Goal: Task Accomplishment & Management: Manage account settings

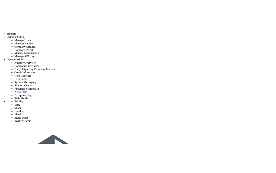
scroll to position [39, 0]
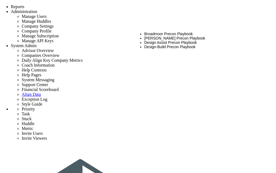
click at [166, 36] on li "CMAR Precon Playbook" at bounding box center [204, 38] width 121 height 4
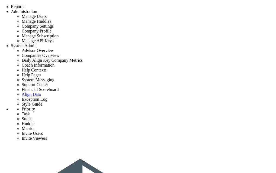
type input "vivek local delete 1"
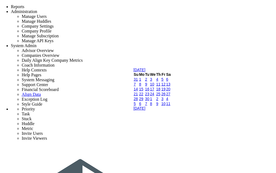
click at [143, 91] on link "15" at bounding box center [141, 89] width 4 height 4
type input "9/15/2025"
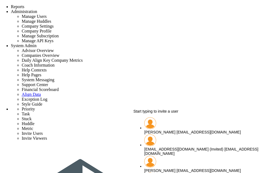
click at [170, 130] on span "[PERSON_NAME]" at bounding box center [159, 132] width 31 height 4
type input "[PERSON_NAME]"
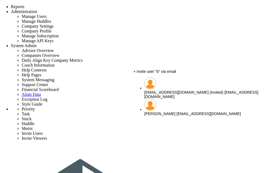
click at [157, 112] on span "[PERSON_NAME]" at bounding box center [159, 114] width 31 height 4
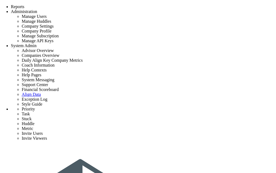
type input "[PERSON_NAME]"
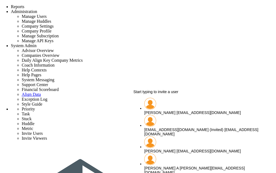
click at [167, 111] on div "Sudhir Dakshinamurthy sudhirbd@gmail.com" at bounding box center [204, 113] width 121 height 4
type input "[PERSON_NAME]"
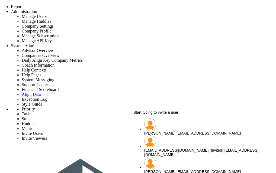
click at [160, 131] on span "[PERSON_NAME]" at bounding box center [159, 133] width 31 height 4
type input "[PERSON_NAME]"
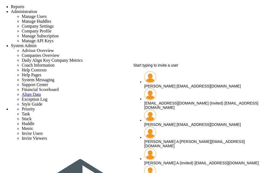
click at [168, 140] on div "chandrika A chandrika@align.com" at bounding box center [204, 144] width 121 height 9
type input "[PERSON_NAME] A"
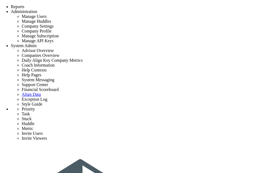
click at [34, 5] on span "Tasks" at bounding box center [29, 3] width 9 height 4
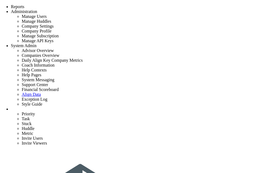
type input "Archive Project Documentation 2"
type input "[DATE]"
type input "[PERSON_NAME]"
type input "Project Launch - [PERSON_NAME] Test"
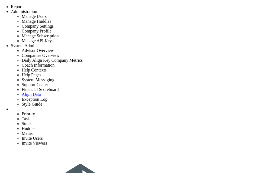
type input "Archive Project Documentation 2"
type input "[DATE]"
type input "[PERSON_NAME]"
type input "Project Launch - [PERSON_NAME] Test"
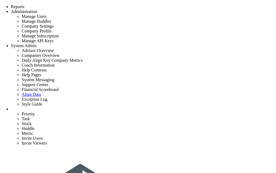
type input "Archive Project Documentation 2.1"
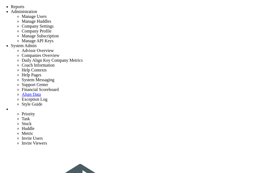
scroll to position [65, 0]
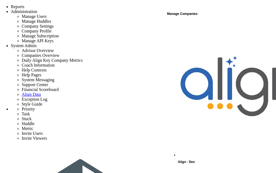
click at [193, 160] on span "Align - Dev" at bounding box center [186, 162] width 17 height 4
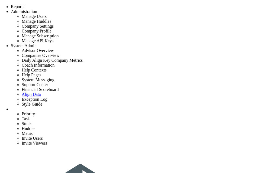
type input "Archive Project Documentation 2.1"
type input "[DATE]"
type input "[PERSON_NAME]"
type input "Project Launch - [PERSON_NAME] Test"
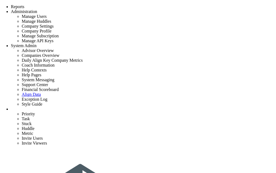
drag, startPoint x: 175, startPoint y: 77, endPoint x: 193, endPoint y: 77, distance: 18.4
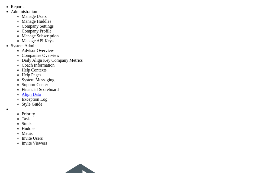
scroll to position [55, 0]
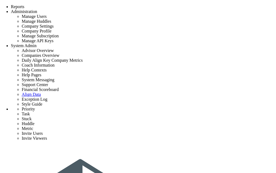
scroll to position [81, 0]
click at [37, 43] on span "System Admin" at bounding box center [24, 45] width 26 height 5
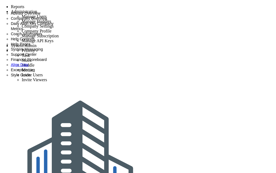
click at [35, 72] on span "Exception Log" at bounding box center [23, 70] width 24 height 4
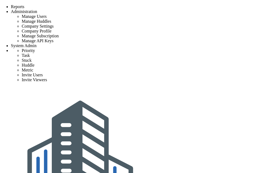
click at [27, 5] on span "Tasks" at bounding box center [29, 3] width 9 height 4
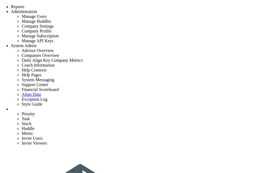
checkbox input "false"
type input "9/15/2025"
checkbox input "false"
type input "Construction Readiness - formula test"
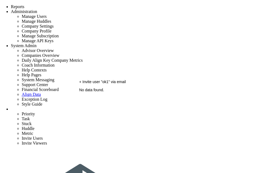
click at [115, 84] on span "+ Invite user "ok1" via email" at bounding box center [102, 82] width 47 height 4
type input "ok1"
type input "[EMAIL_ADDRESS][DOMAIN_NAME]"
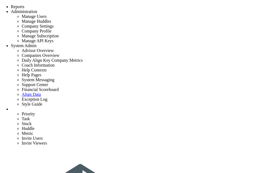
type input "u"
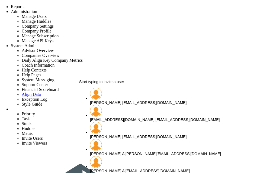
click at [114, 135] on span "[PERSON_NAME]" at bounding box center [105, 137] width 31 height 4
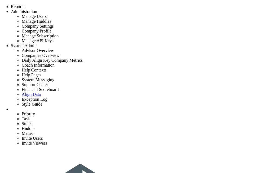
checkbox input "false"
type input "[DATE]"
checkbox input "false"
type input "Construction Readiness - formula test"
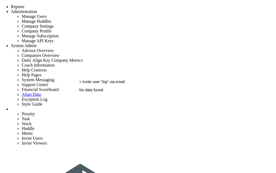
type input "l"
click at [105, 84] on span "+ Invite user "ok2" via email" at bounding box center [102, 82] width 47 height 4
type input "ok2"
type input "[EMAIL_ADDRESS][DOMAIN_NAME]"
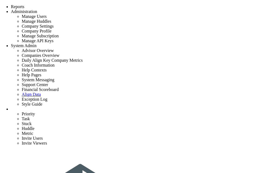
type input "undefined"
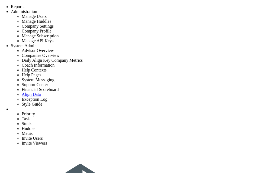
type input "Construction Readiness - formula test"
click at [108, 84] on span "+ Invite user "ok3" via email" at bounding box center [102, 82] width 47 height 4
type input "ok3"
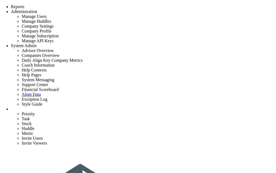
type input "[EMAIL_ADDRESS][DOMAIN_NAME]"
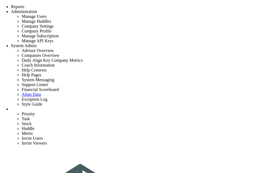
checkbox input "false"
type input "[DATE]"
checkbox input "false"
type input "Construction Readiness - formula test"
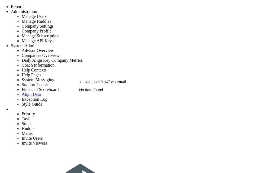
click at [116, 84] on span "+ Invite user "ok4" via email" at bounding box center [102, 82] width 47 height 4
type input "ok4"
type input "[EMAIL_ADDRESS][DOMAIN_NAME]"
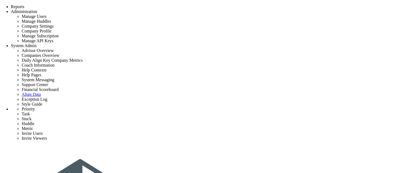
click at [70, 5] on div "Tasks" at bounding box center [75, 2] width 11 height 5
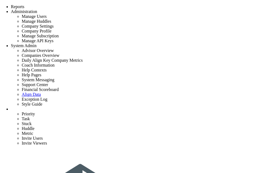
checkbox input "false"
type input "[DATE]"
checkbox input "false"
type input "Cost Finalization & Mobilization - [PERSON_NAME] design build 1"
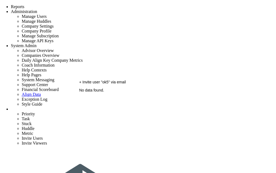
click at [108, 84] on span "+ Invite user "ok5" via email" at bounding box center [102, 82] width 47 height 4
type input "ok5"
type input "[EMAIL_ADDRESS][DOMAIN_NAME]"
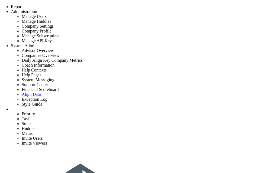
checkbox input "false"
type input "9/15/2025"
checkbox input "false"
type input "Cost Finalization & Mobilization - vivek design build 1"
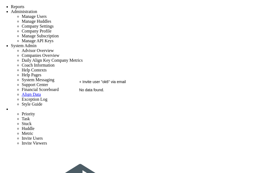
click at [110, 84] on span "+ Invite user "ok6" via email" at bounding box center [102, 82] width 47 height 4
type input "ok6"
type input "[EMAIL_ADDRESS][DOMAIN_NAME]"
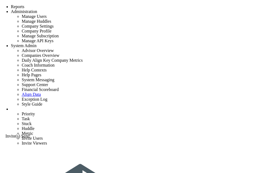
type input "[EMAIL_ADDRESS][DOMAIN_NAME]"
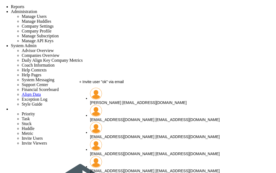
type input "o"
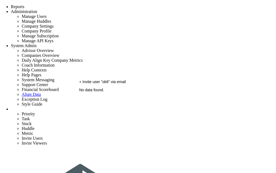
type input "ok6"
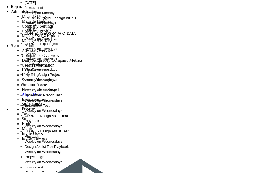
click at [44, 20] on span "[PERSON_NAME] design build 1" at bounding box center [51, 18] width 52 height 4
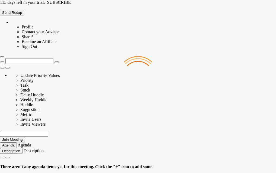
type input "[DATE]"
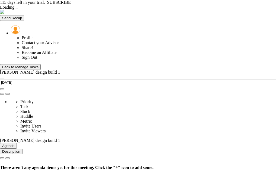
type input "[DATE]"
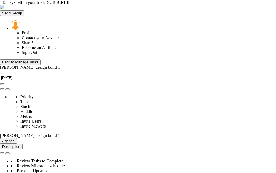
type input "% Scope Locked - [PERSON_NAME] design build 1"
type input "[PERSON_NAME]"
radio input "true"
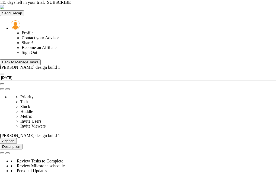
type input "100"
type input "90"
type input "75"
type input "60"
type input "0"
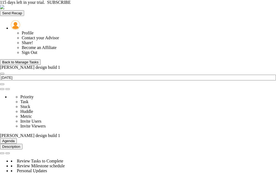
type input "% Scope Locked - [PERSON_NAME] design build 1"
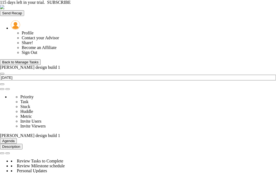
type input "[PERSON_NAME]"
radio input "true"
type input "100"
type input "90"
type input "75"
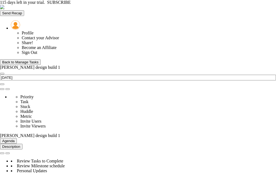
type input "60"
type input "0"
type input "% Scope Locked - [PERSON_NAME] design build 1"
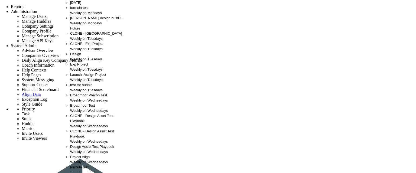
click at [92, 20] on span "[PERSON_NAME] design build 1" at bounding box center [96, 18] width 52 height 4
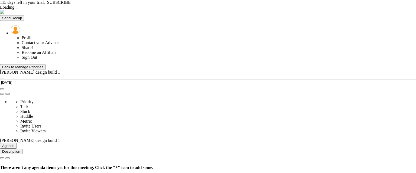
type input "[DATE]"
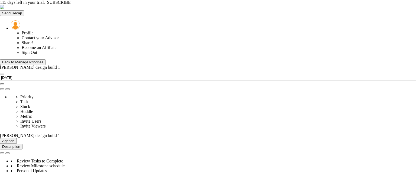
drag, startPoint x: 26, startPoint y: 0, endPoint x: 117, endPoint y: 7, distance: 90.8
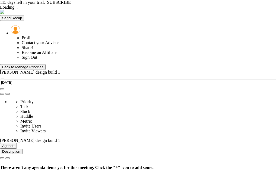
type input "[DATE]"
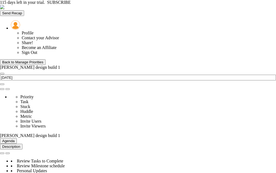
type input "% Scope Locked - [PERSON_NAME] design build 1"
type input "[PERSON_NAME]"
radio input "true"
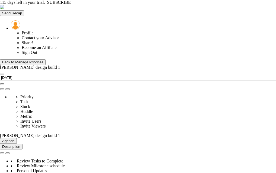
type input "100"
type input "90"
type input "75"
type input "60"
type input "0"
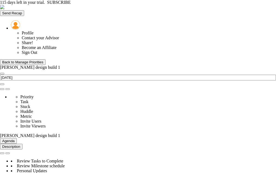
type input "% Scope Locked - [PERSON_NAME] design build 1"
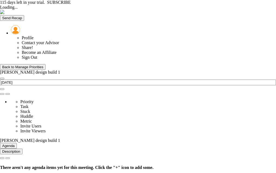
type input "[DATE]"
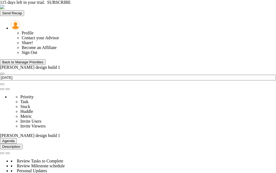
click at [33, 60] on div "Back to Manage Priorities" at bounding box center [22, 62] width 41 height 4
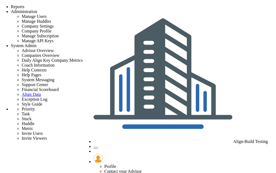
click at [31, 5] on span "Tasks" at bounding box center [29, 3] width 9 height 4
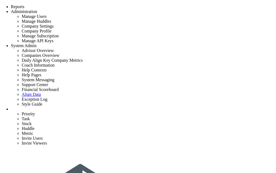
checkbox input "false"
type input "[DATE]"
checkbox input "false"
type input "Cost Finalization & Mobilization - [PERSON_NAME] design build 1"
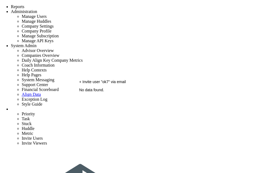
click at [102, 84] on div "+ Invite user "ok7" via email" at bounding box center [172, 82] width 186 height 4
click at [108, 84] on span "+ Invite user "ok7" via email" at bounding box center [102, 82] width 47 height 4
type input "ok7"
type input "[EMAIL_ADDRESS][DOMAIN_NAME]"
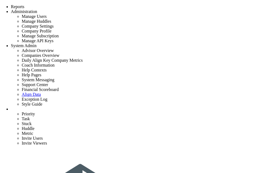
type input "[EMAIL_ADDRESS][DOMAIN_NAME]"
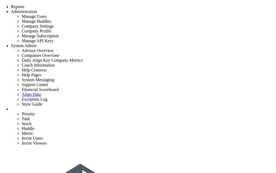
checkbox input "false"
type input "[DATE]"
checkbox input "false"
type input "Cost Finalization & Mobilization - [PERSON_NAME] design build 1"
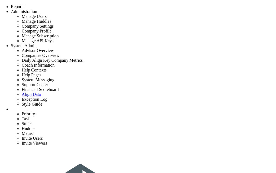
type input "Archive Project Documentation 2.1"
type input "5/15/2027"
type input "[PERSON_NAME]"
type input "Project Launch - [PERSON_NAME] Test"
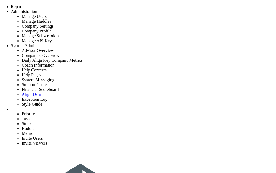
click at [111, 84] on span "+ Invite user "ok8" via email" at bounding box center [102, 82] width 47 height 4
type input "ok8"
type input "[EMAIL_ADDRESS][DOMAIN_NAME]"
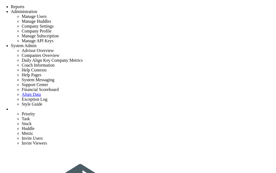
type input "[EMAIL_ADDRESS][DOMAIN_NAME]"
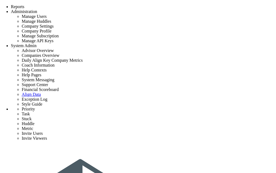
scroll to position [57, 0]
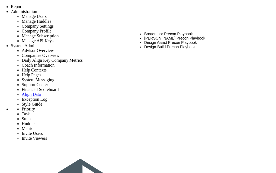
click at [174, 36] on li "[PERSON_NAME] Precon Playbook" at bounding box center [204, 38] width 121 height 4
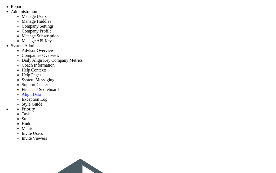
type input "[PERSON_NAME] 1"
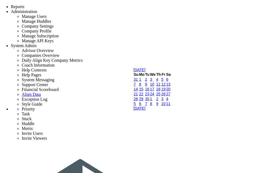
click at [143, 91] on link "15" at bounding box center [141, 89] width 4 height 4
type input "[DATE]"
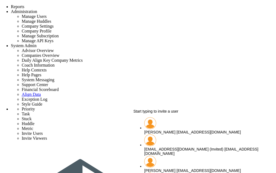
click at [167, 130] on span "[PERSON_NAME]" at bounding box center [159, 132] width 31 height 4
type input "[PERSON_NAME]"
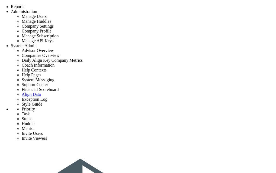
type input "r"
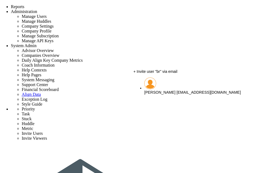
click at [163, 90] on div "[PERSON_NAME] [EMAIL_ADDRESS][DOMAIN_NAME]" at bounding box center [204, 92] width 121 height 4
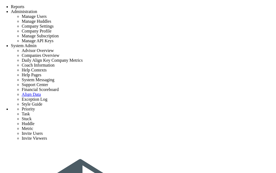
type input "[PERSON_NAME]"
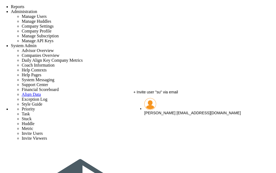
click at [158, 111] on span "[PERSON_NAME]" at bounding box center [159, 113] width 31 height 4
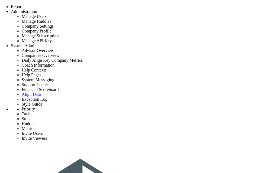
type input "[PERSON_NAME]"
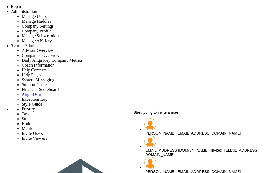
click at [156, 131] on span "[PERSON_NAME]" at bounding box center [159, 133] width 31 height 4
type input "[PERSON_NAME]"
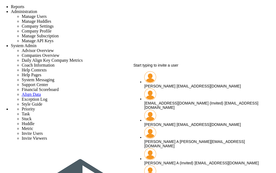
click at [167, 140] on span "[PERSON_NAME] A" at bounding box center [161, 142] width 34 height 4
type input "[PERSON_NAME] A"
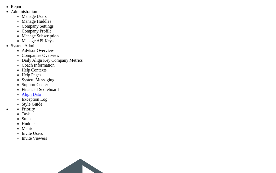
scroll to position [0, 0]
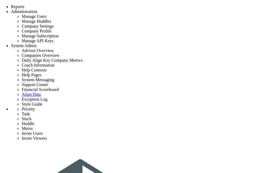
click at [33, 5] on span "Tasks" at bounding box center [29, 3] width 9 height 4
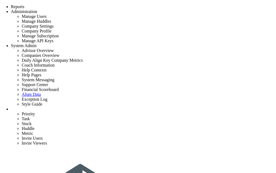
checkbox input "false"
type input "[DATE]"
checkbox input "false"
type input "Construction Readiness - formula test"
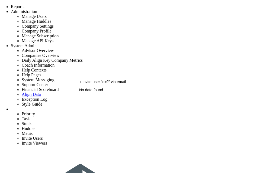
click at [116, 84] on span "+ Invite user "ok9" via email" at bounding box center [102, 82] width 47 height 4
type input "ok9"
type input "[EMAIL_ADDRESS][DOMAIN_NAME]"
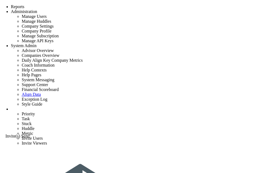
type input "[EMAIL_ADDRESS][DOMAIN_NAME]"
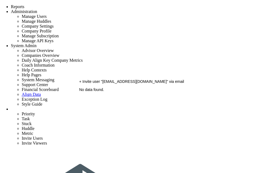
drag, startPoint x: 146, startPoint y: 74, endPoint x: 82, endPoint y: 73, distance: 64.8
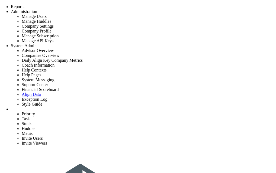
type input "task 15 9 1"
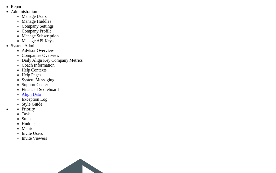
type input "task 15 9 1"
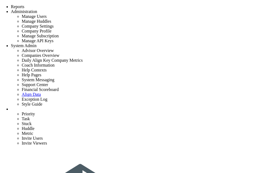
scroll to position [65, 0]
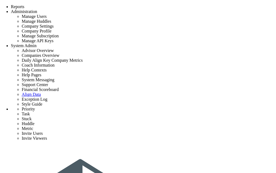
scroll to position [4, 0]
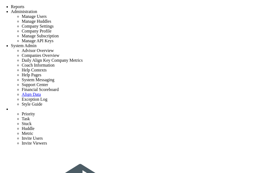
checkbox input "false"
type input "[DATE]"
checkbox input "false"
type input "Construction Readiness - formula test"
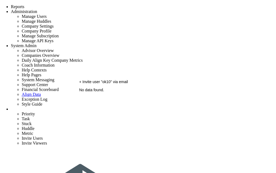
click at [112, 84] on span "+ Invite user "ok10" via email" at bounding box center [103, 82] width 49 height 4
type input "ok10"
click at [107, 84] on span "+ Invite user "ok10" via email" at bounding box center [103, 82] width 49 height 4
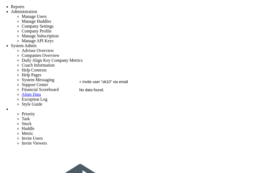
type input "ok10"
type input "[EMAIL_ADDRESS][DOMAIN_NAME]"
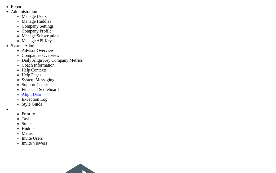
type input "task 15 9 1"
type input "[DATE]"
type input "[PERSON_NAME]"
type input "Construction Readiness - formula test"
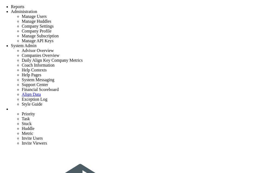
scroll to position [65, 0]
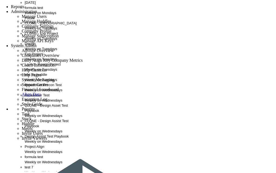
click at [37, 66] on span "Launch :Assign Project" at bounding box center [43, 64] width 36 height 4
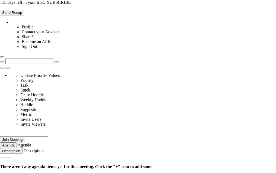
type input "[DATE]"
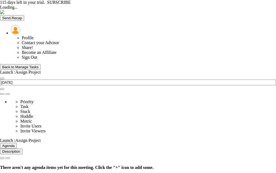
type input "[DATE]"
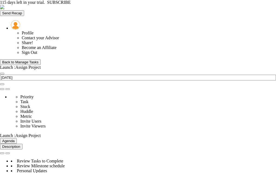
type input "Scope Locked - Launch :Assign Project"
type input "[PERSON_NAME] S"
radio input "true"
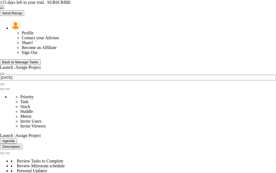
type input "95"
type input "90"
type input "80"
type input "75"
type input "0"
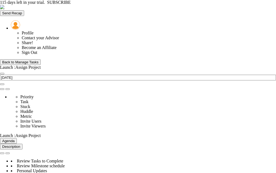
type input "Scope Locked - Launch :Assign Project"
